Goal: Task Accomplishment & Management: Complete application form

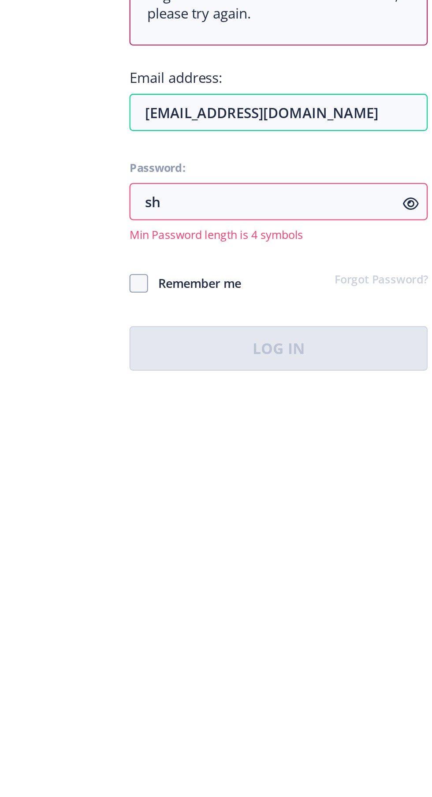
type input "s"
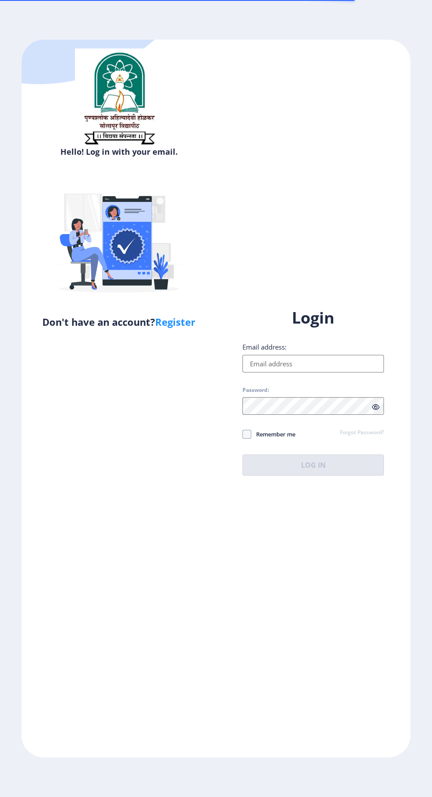
click at [292, 372] on input "Email address:" at bounding box center [312, 364] width 141 height 18
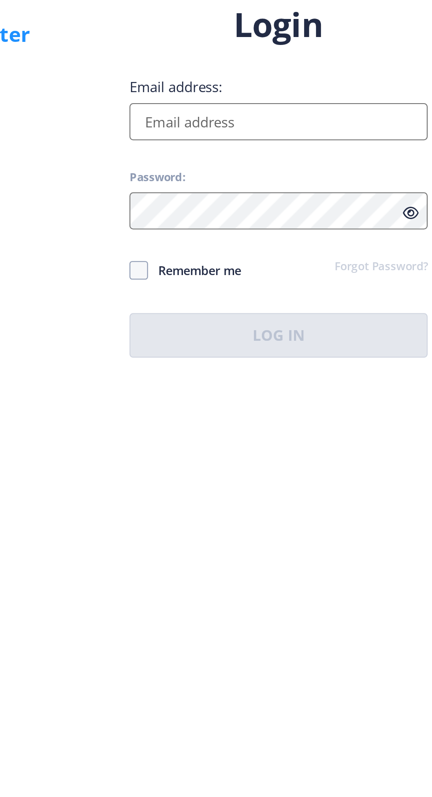
type input "[EMAIL_ADDRESS][DOMAIN_NAME]"
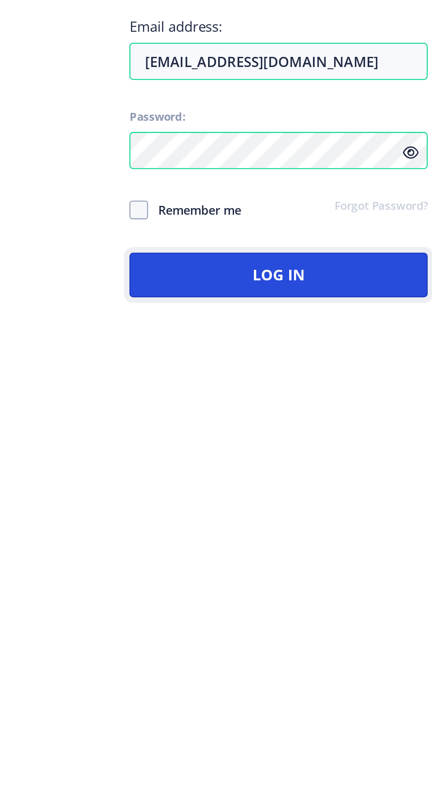
click at [347, 476] on button "Log In" at bounding box center [312, 464] width 141 height 21
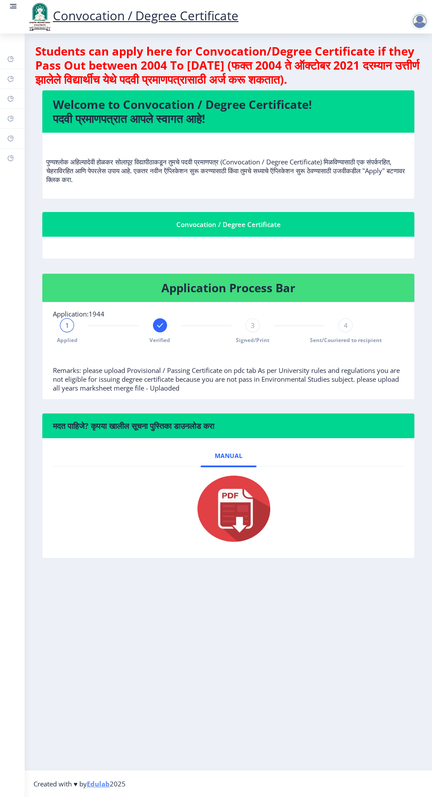
click at [12, 97] on rect at bounding box center [10, 98] width 7 height 7
select select
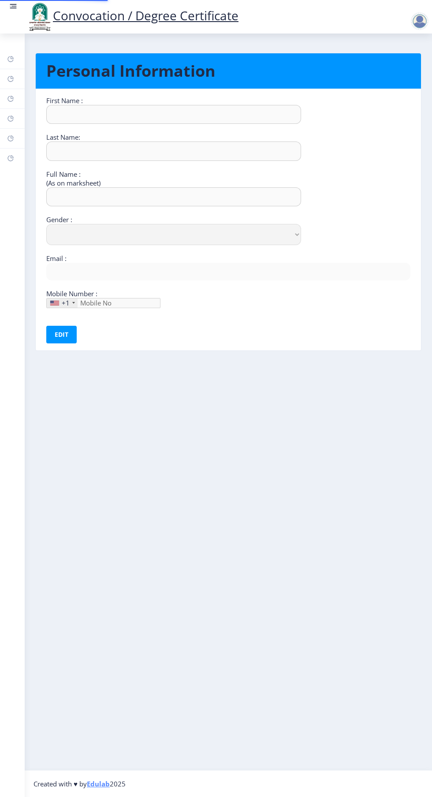
type input "SOURABH"
type input "MANE"
type input "MANE SOURABH SHANKAR"
select select "Male"
type input "[EMAIL_ADDRESS][DOMAIN_NAME]"
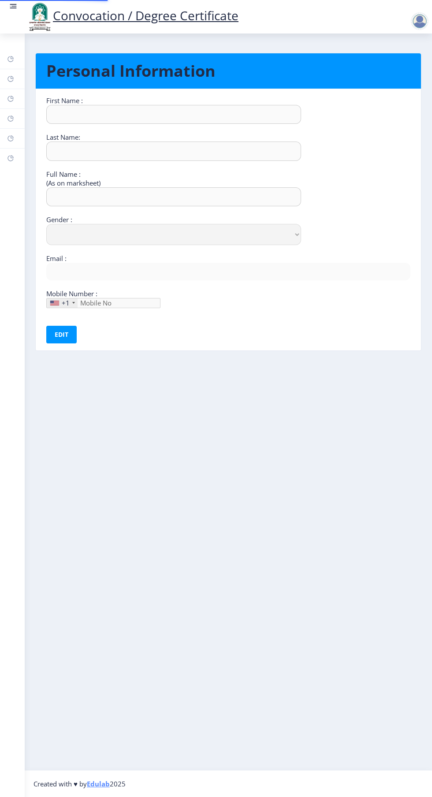
type input "9011980206"
click at [12, 137] on rect at bounding box center [10, 138] width 7 height 7
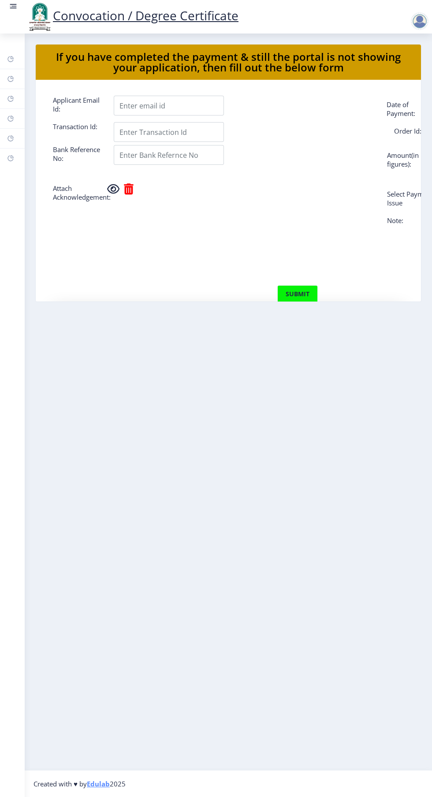
click at [12, 117] on rect at bounding box center [10, 118] width 7 height 7
